Goal: Book appointment/travel/reservation

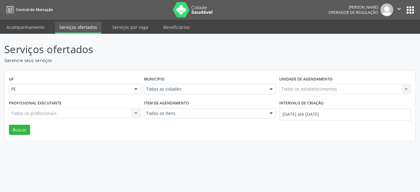
select select "7"
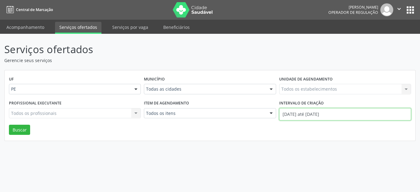
click at [317, 115] on input "01/08/2025 até 27/08/2025" at bounding box center [345, 114] width 132 height 12
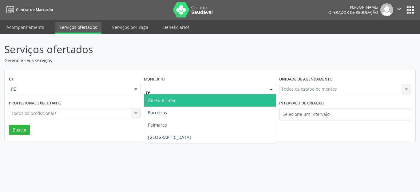
type input "rec"
click at [210, 100] on span "Recife" at bounding box center [209, 100] width 131 height 12
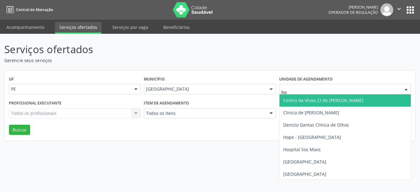
type input "hop"
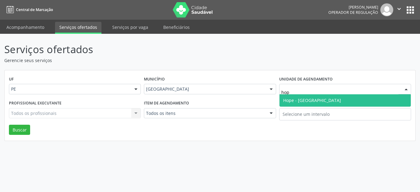
click at [307, 98] on span "Hope - Hospital de Olhos de Pernambuco" at bounding box center [312, 100] width 58 height 6
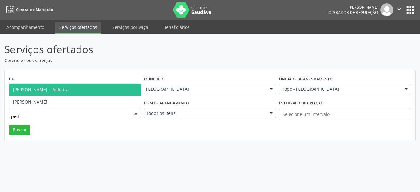
type input "pedr"
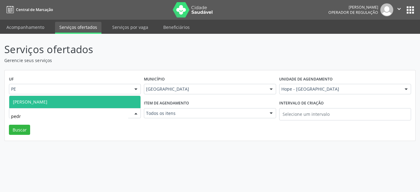
click at [47, 102] on span "Pedro Leonardo Soriano da Silva" at bounding box center [30, 102] width 34 height 6
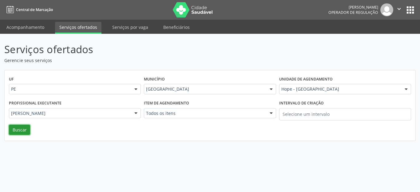
click at [19, 128] on button "Buscar" at bounding box center [19, 130] width 21 height 10
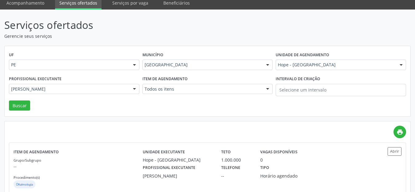
scroll to position [36, 0]
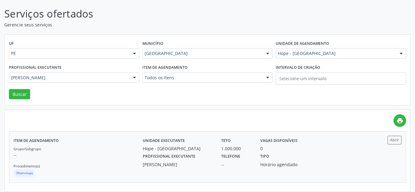
click at [230, 148] on div "1.000.000" at bounding box center [236, 148] width 30 height 6
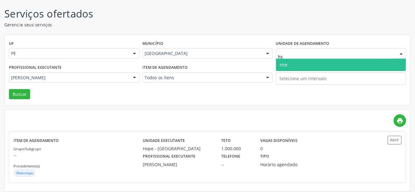
click at [287, 65] on span "Hse" at bounding box center [284, 65] width 8 height 6
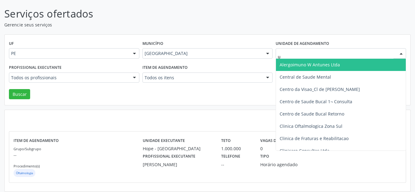
type input "us"
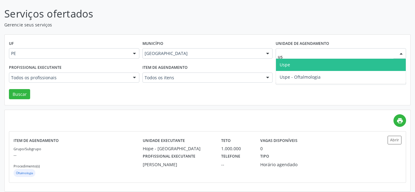
click at [290, 64] on span "Uspe" at bounding box center [285, 65] width 10 height 6
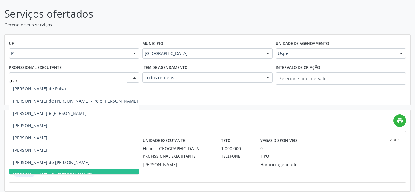
type input "carl"
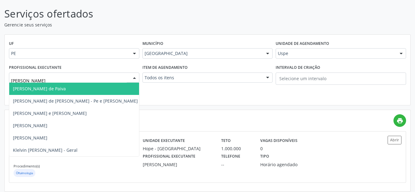
click at [66, 89] on span "Carlos Augusto Guedes de Paiva" at bounding box center [39, 89] width 53 height 6
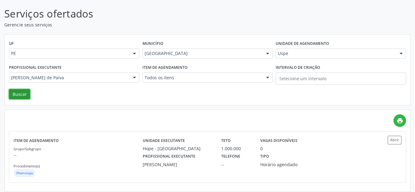
click at [26, 96] on button "Buscar" at bounding box center [19, 94] width 21 height 10
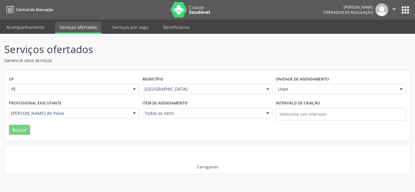
scroll to position [0, 0]
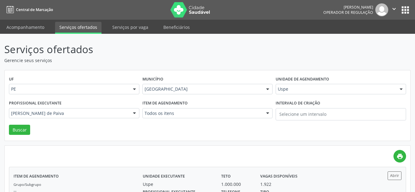
click at [266, 182] on div "1.922" at bounding box center [265, 184] width 11 height 6
click at [288, 88] on input "text" at bounding box center [336, 92] width 116 height 12
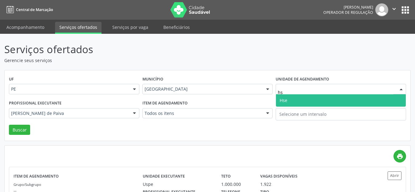
type input "hse"
click at [282, 102] on span "Hse" at bounding box center [284, 100] width 8 height 6
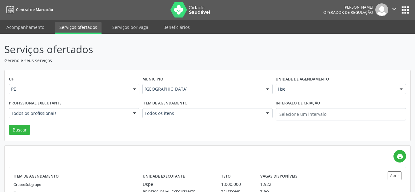
type input "carlo"
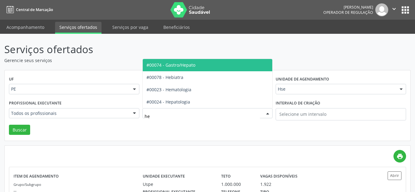
type input "hep"
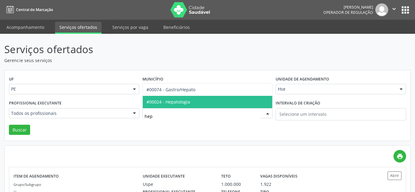
click at [192, 105] on span "#00024 - Hepatologia" at bounding box center [208, 102] width 130 height 12
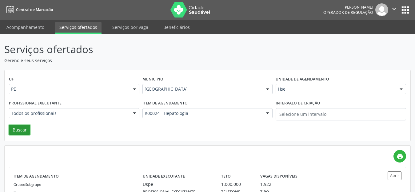
click at [21, 130] on button "Buscar" at bounding box center [19, 130] width 21 height 10
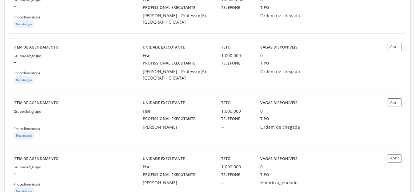
scroll to position [367, 0]
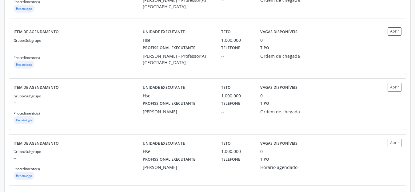
drag, startPoint x: 414, startPoint y: 170, endPoint x: 415, endPoint y: 189, distance: 18.5
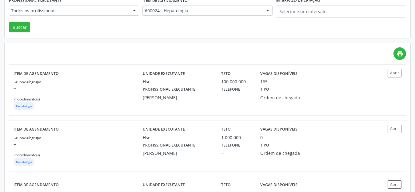
scroll to position [102, 0]
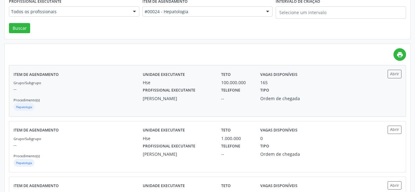
click at [272, 77] on label "Vagas disponíveis" at bounding box center [278, 75] width 37 height 10
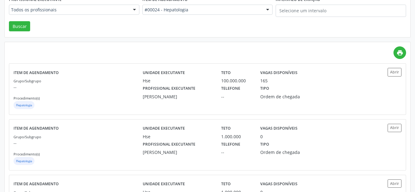
scroll to position [0, 0]
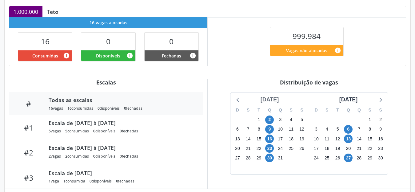
scroll to position [133, 0]
click at [272, 101] on div "outubro 2024" at bounding box center [269, 100] width 23 height 8
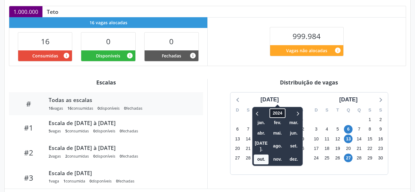
click at [269, 113] on span "2024" at bounding box center [277, 114] width 16 height 10
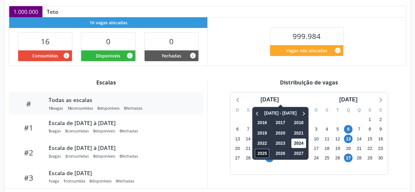
click at [255, 154] on span "2025" at bounding box center [262, 154] width 15 height 10
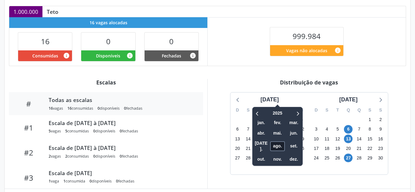
click at [270, 143] on span "ago." at bounding box center [277, 146] width 15 height 10
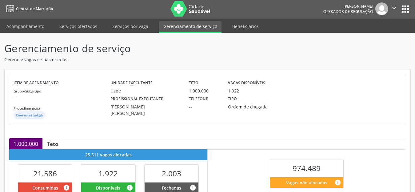
scroll to position [156, 0]
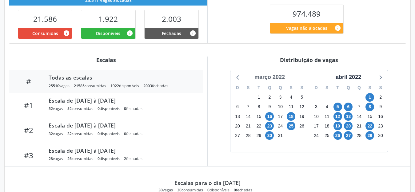
click at [262, 77] on div "março 2022" at bounding box center [269, 77] width 35 height 8
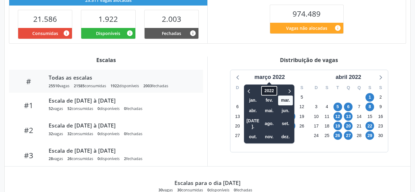
click at [269, 92] on span "2022" at bounding box center [269, 91] width 16 height 10
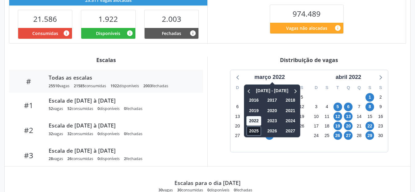
click at [252, 129] on span "2025" at bounding box center [253, 131] width 15 height 10
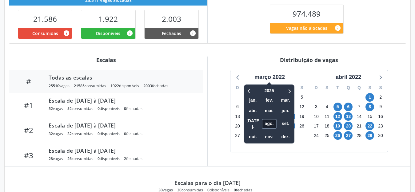
click at [268, 123] on span "ago." at bounding box center [269, 124] width 15 height 10
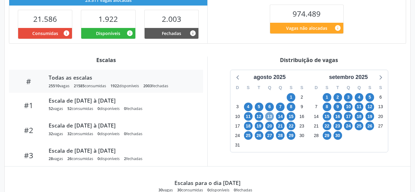
click at [270, 120] on span "13" at bounding box center [269, 116] width 9 height 9
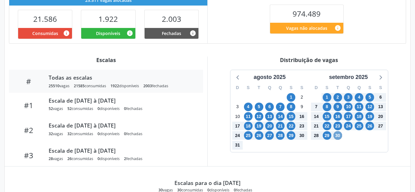
click at [338, 136] on span "30" at bounding box center [337, 135] width 9 height 9
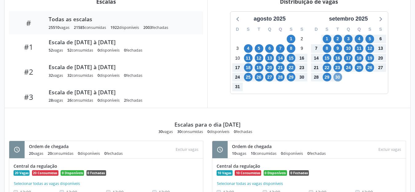
scroll to position [206, 0]
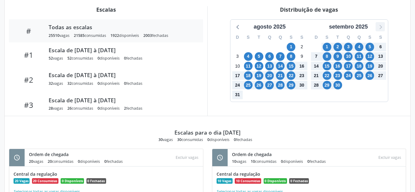
click at [382, 26] on icon at bounding box center [380, 27] width 8 height 8
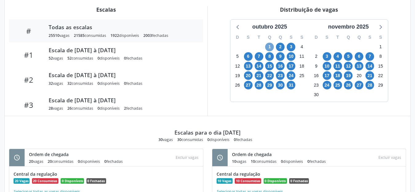
click at [268, 45] on span "1" at bounding box center [269, 47] width 9 height 9
click at [291, 57] on span "10" at bounding box center [291, 56] width 9 height 9
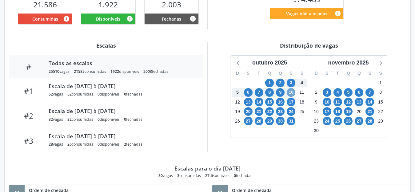
scroll to position [168, 0]
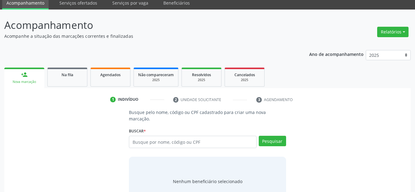
scroll to position [24, 0]
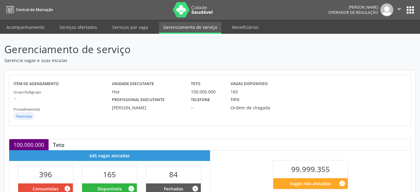
click at [419, 127] on html "Central de Marcação [PERSON_NAME] Operador de regulação  Configurações Sair ap…" at bounding box center [210, 96] width 420 height 192
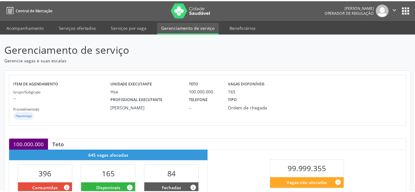
scroll to position [135, 0]
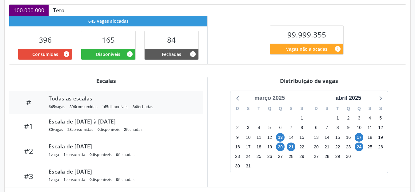
click at [264, 97] on div "março 2025" at bounding box center [269, 98] width 35 height 8
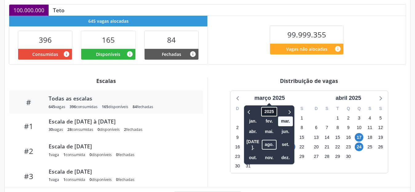
click at [269, 111] on span "2025" at bounding box center [269, 112] width 16 height 10
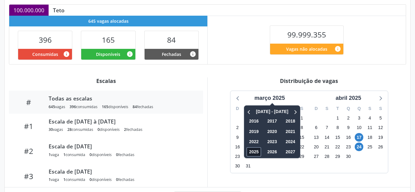
click at [253, 149] on span "2025" at bounding box center [253, 152] width 15 height 10
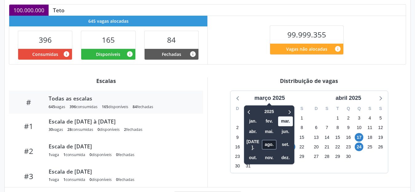
click at [267, 141] on span "ago." at bounding box center [269, 145] width 15 height 10
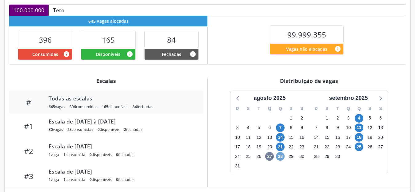
click at [280, 155] on span "28" at bounding box center [280, 156] width 9 height 9
click at [379, 99] on icon at bounding box center [380, 98] width 8 height 8
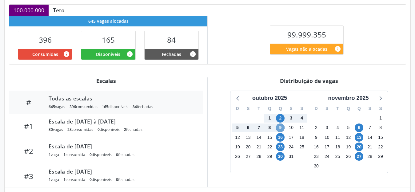
click at [280, 128] on span "9" at bounding box center [280, 128] width 9 height 9
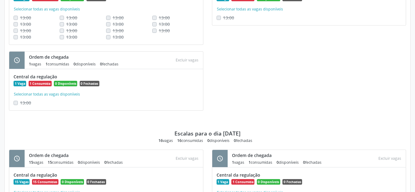
scroll to position [911, 0]
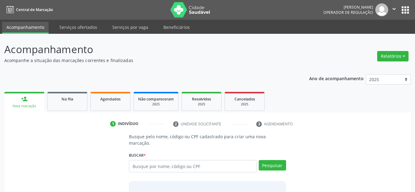
click at [191, 160] on input "text" at bounding box center [193, 166] width 128 height 12
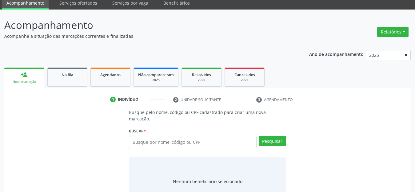
scroll to position [24, 0]
type input "654"
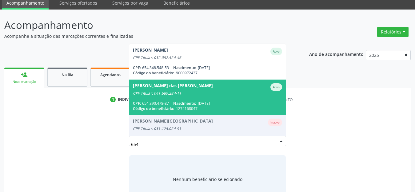
click at [201, 91] on span "[PERSON_NAME] das [PERSON_NAME] CPF Titular: 041.689.284-11 CPF: 654.890.478-87…" at bounding box center [207, 97] width 157 height 35
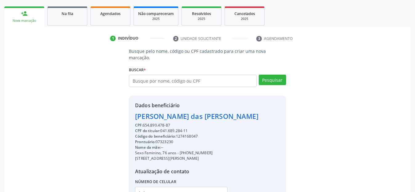
scroll to position [133, 0]
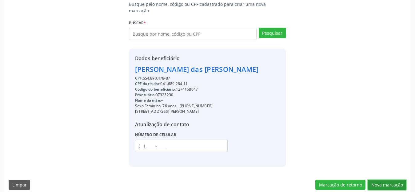
click at [388, 180] on button "Nova marcação" at bounding box center [386, 185] width 39 height 10
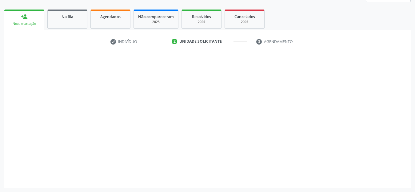
scroll to position [82, 0]
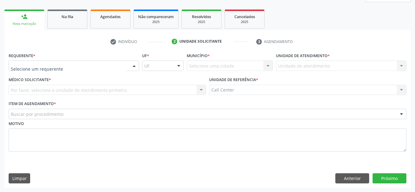
click at [127, 68] on div at bounding box center [74, 66] width 130 height 10
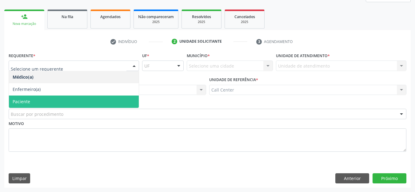
click at [95, 101] on span "Paciente" at bounding box center [74, 102] width 130 height 12
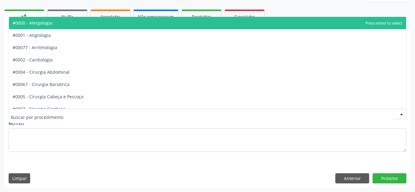
click at [80, 117] on div at bounding box center [208, 114] width 398 height 10
type input "s"
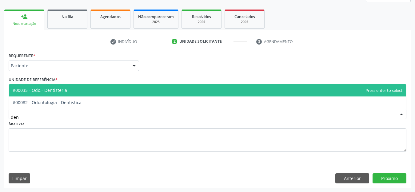
type input "dent"
click at [81, 89] on span "#00035 - Odo.- Dentisteria" at bounding box center [207, 90] width 397 height 12
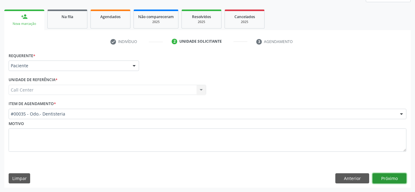
click at [387, 178] on button "Próximo" at bounding box center [389, 178] width 34 height 10
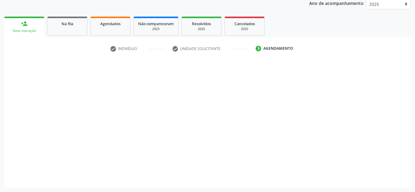
scroll to position [75, 0]
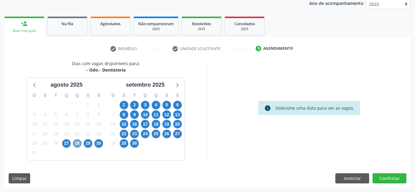
click at [76, 144] on span "28" at bounding box center [77, 143] width 9 height 9
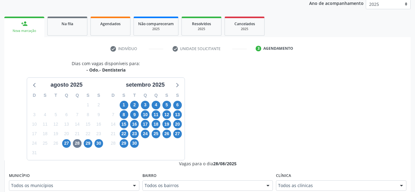
click at [134, 186] on div at bounding box center [134, 186] width 9 height 10
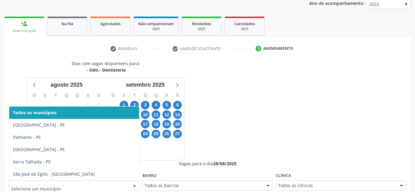
scroll to position [78, 0]
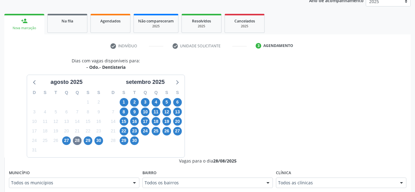
click at [87, 141] on span "29" at bounding box center [88, 141] width 9 height 9
click at [163, 161] on div "Vagas para o dia [DATE]" at bounding box center [207, 161] width 397 height 6
click at [98, 143] on span "30" at bounding box center [98, 141] width 9 height 9
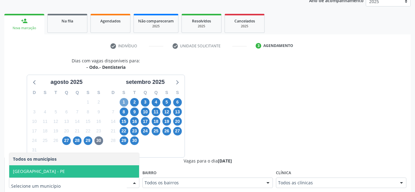
click at [125, 104] on span "1" at bounding box center [124, 102] width 9 height 9
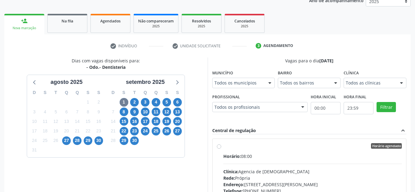
click at [212, 64] on div "Vagas para o dia 01/09/2025" at bounding box center [309, 61] width 194 height 6
click at [134, 104] on span "2" at bounding box center [134, 102] width 9 height 9
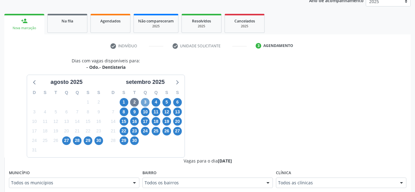
click at [144, 101] on span "3" at bounding box center [145, 102] width 9 height 9
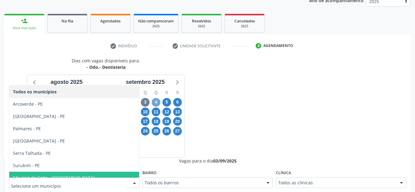
click at [157, 104] on span "4" at bounding box center [156, 102] width 9 height 9
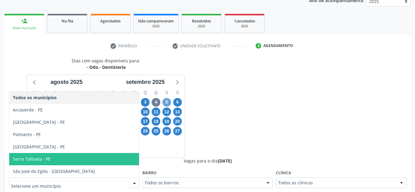
click at [168, 104] on span "5" at bounding box center [166, 102] width 9 height 9
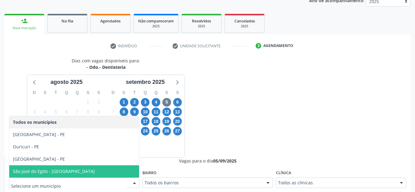
click at [162, 111] on div "12" at bounding box center [166, 112] width 9 height 10
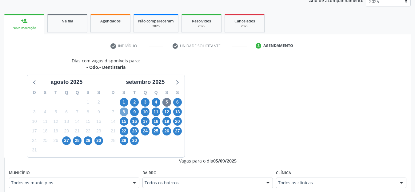
click at [124, 110] on span "8" at bounding box center [124, 112] width 9 height 9
click at [126, 148] on div "6" at bounding box center [123, 150] width 11 height 10
click at [153, 163] on div "Vagas para o dia 08/09/2025" at bounding box center [207, 161] width 397 height 6
click at [136, 113] on span "9" at bounding box center [134, 112] width 9 height 9
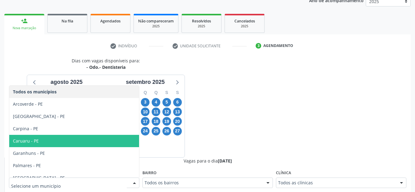
click at [108, 143] on span "Caruaru - PE" at bounding box center [74, 141] width 130 height 12
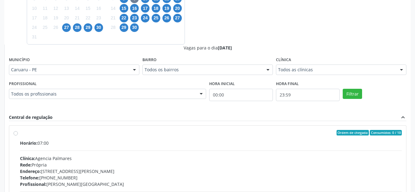
scroll to position [199, 0]
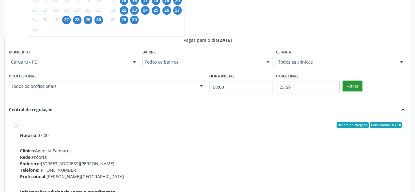
click at [354, 86] on button "Filtrar" at bounding box center [352, 86] width 19 height 10
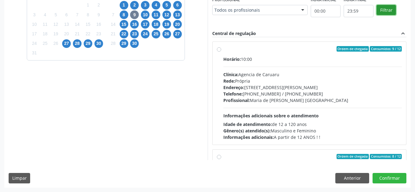
scroll to position [175, 0]
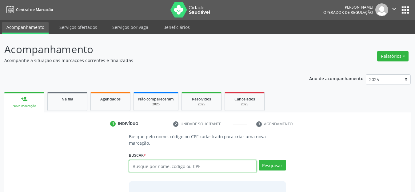
click at [157, 160] on input "text" at bounding box center [193, 166] width 128 height 12
type input "03031418480"
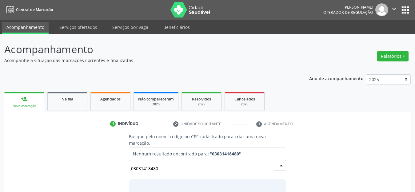
click at [156, 162] on input "03031418480" at bounding box center [202, 168] width 142 height 12
click at [161, 162] on input "03031418480" at bounding box center [202, 168] width 142 height 12
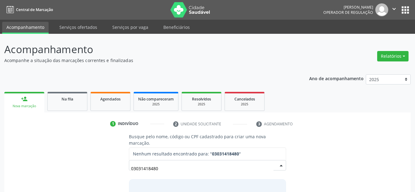
click at [150, 162] on input "03031418480" at bounding box center [202, 168] width 142 height 12
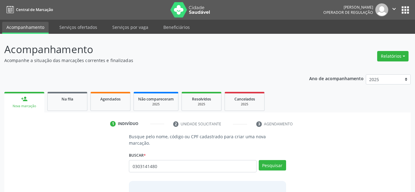
click at [150, 160] on input "0303141480" at bounding box center [193, 166] width 128 height 12
type input "03031419480"
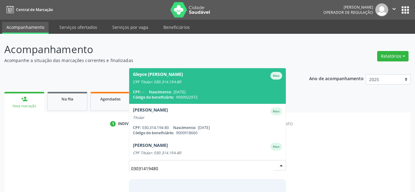
click at [152, 162] on input "03031419480" at bounding box center [202, 168] width 142 height 12
click at [151, 162] on input "03031419480" at bounding box center [202, 168] width 142 height 12
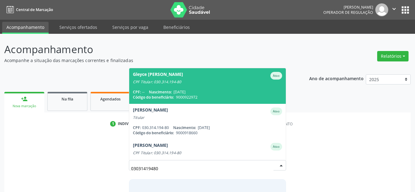
click at [151, 162] on input "03031419480" at bounding box center [202, 168] width 142 height 12
click at [174, 82] on span "Gleyce [PERSON_NAME] CPF Titular: 030.314.194-80 CPF: -- Nascimento: [DATE] Cód…" at bounding box center [207, 85] width 157 height 35
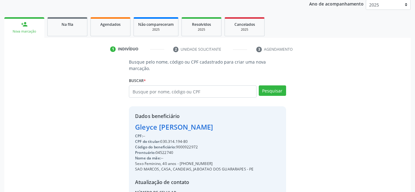
scroll to position [133, 0]
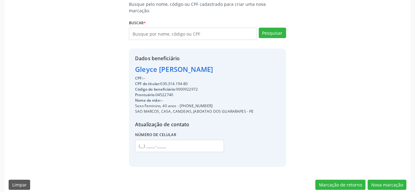
click at [313, 68] on div "Busque pelo nome, código ou CPF cadastrado para criar uma nova marcação. [GEOGR…" at bounding box center [208, 84] width 398 height 166
click at [382, 180] on button "Nova marcação" at bounding box center [386, 185] width 39 height 10
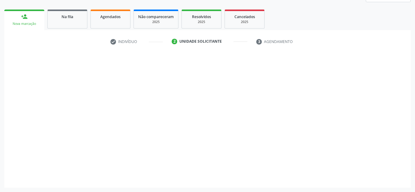
scroll to position [82, 0]
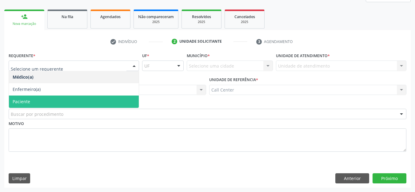
click at [74, 99] on span "Paciente" at bounding box center [74, 102] width 130 height 12
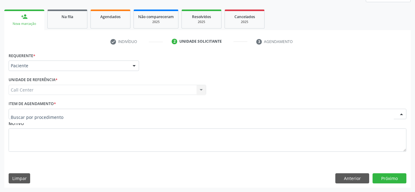
click at [62, 115] on div at bounding box center [208, 114] width 398 height 10
click at [62, 115] on input "text" at bounding box center [202, 117] width 383 height 12
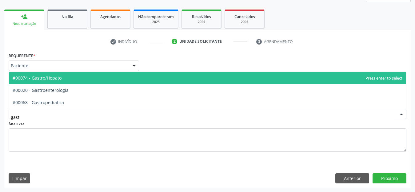
type input "gastr"
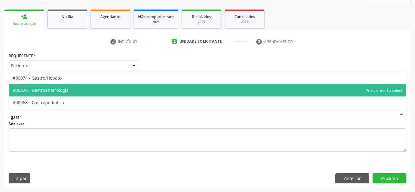
click at [58, 89] on span "#00020 - Gastroenterologia" at bounding box center [41, 90] width 56 height 6
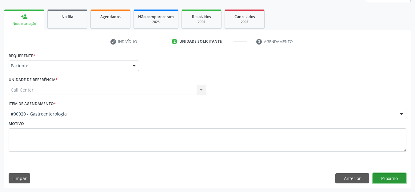
click at [380, 175] on button "Próximo" at bounding box center [389, 178] width 34 height 10
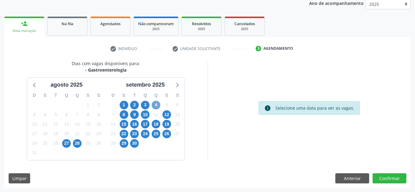
click at [156, 104] on span "4" at bounding box center [156, 105] width 9 height 9
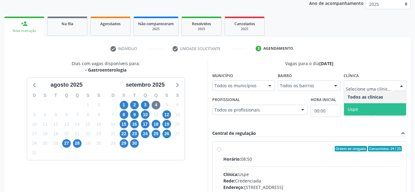
click at [356, 111] on span "Uspe" at bounding box center [352, 109] width 10 height 6
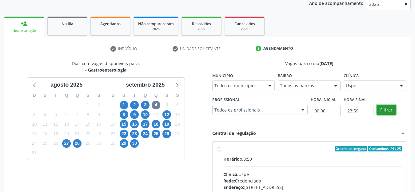
click at [387, 111] on button "Filtrar" at bounding box center [385, 110] width 19 height 10
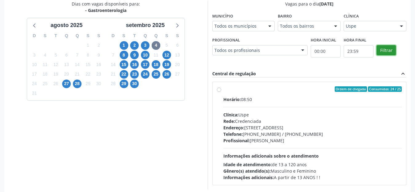
scroll to position [149, 0]
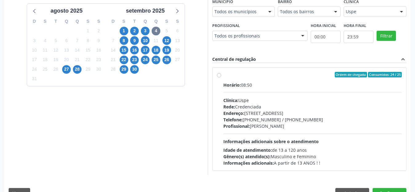
click at [373, 144] on div "Horário: 08:50 Clínica: Uspe Rede: Credenciada Endereço: [STREET_ADDRESS] Telef…" at bounding box center [312, 124] width 179 height 85
click at [221, 77] on input "Ordem de chegada Consumidos: 24 / 25 Horário: 08:50 Clínica: Uspe Rede: Credenc…" at bounding box center [219, 75] width 4 height 6
radio input "true"
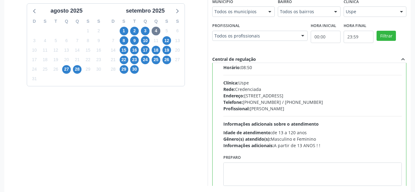
scroll to position [30, 0]
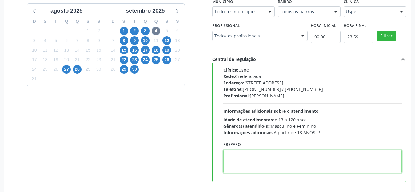
click at [363, 157] on textarea at bounding box center [312, 161] width 179 height 23
paste textarea "tel:[PHONE_NUMBER]"
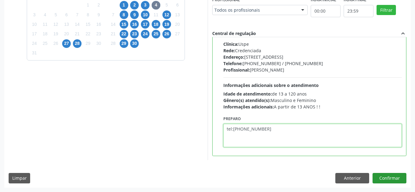
type textarea "tel:[PHONE_NUMBER]"
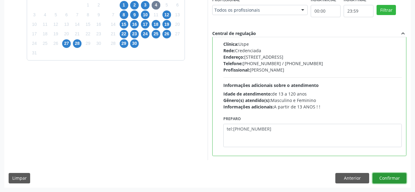
click at [393, 177] on button "Confirmar" at bounding box center [389, 178] width 34 height 10
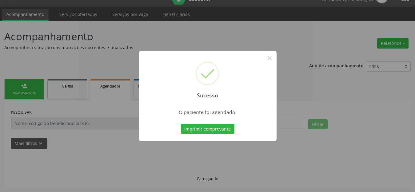
scroll to position [13, 0]
click at [225, 128] on button "Imprimir comprovante" at bounding box center [208, 129] width 54 height 10
